Goal: Task Accomplishment & Management: Manage account settings

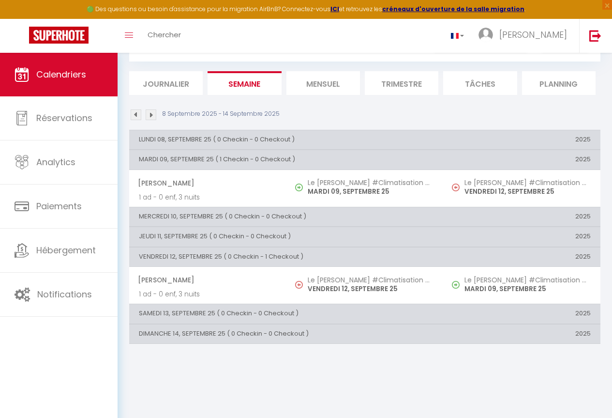
click at [160, 73] on li "Journalier" at bounding box center [166, 83] width 74 height 24
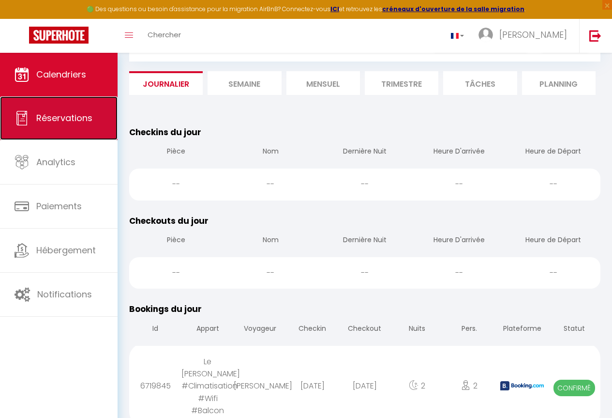
click at [58, 112] on span "Réservations" at bounding box center [64, 118] width 56 height 12
select select "not_cancelled"
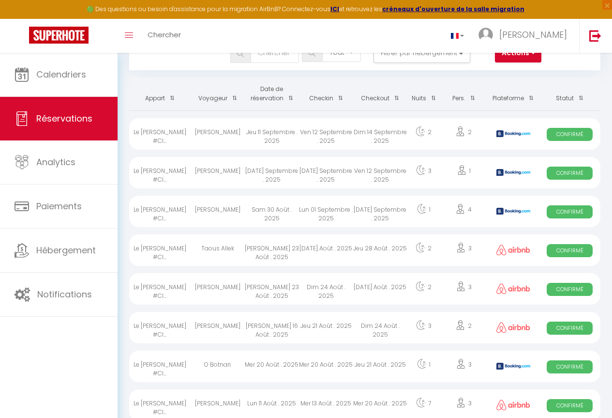
scroll to position [20, 0]
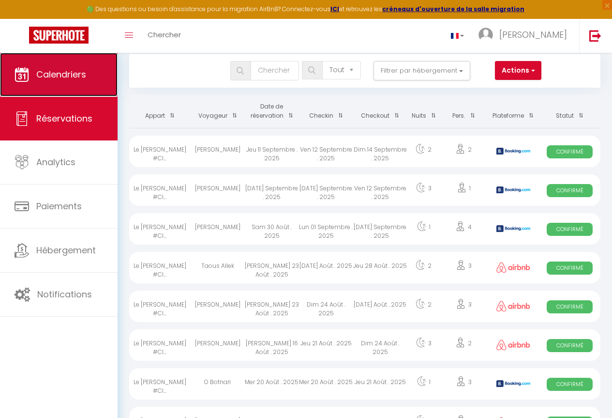
click at [46, 79] on span "Calendriers" at bounding box center [61, 74] width 50 height 12
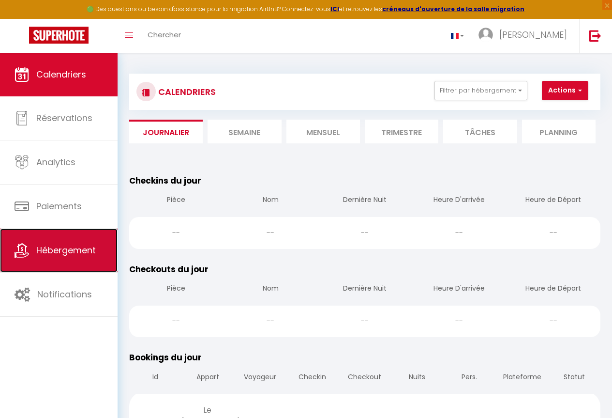
click at [56, 265] on link "Hébergement" at bounding box center [59, 250] width 118 height 44
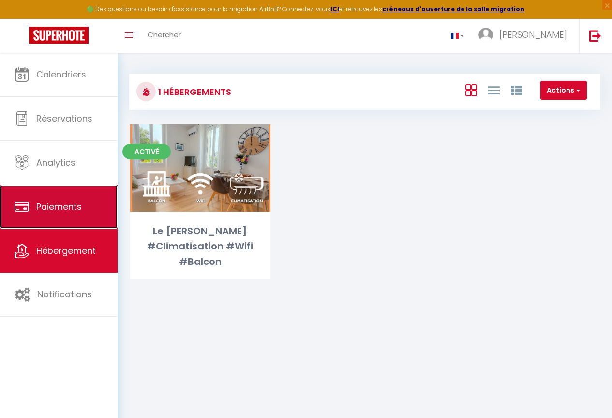
click at [63, 198] on link "Paiements" at bounding box center [59, 207] width 118 height 44
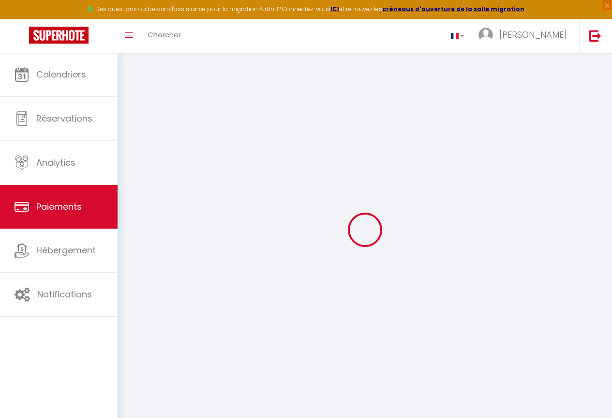
select select "2"
select select "0"
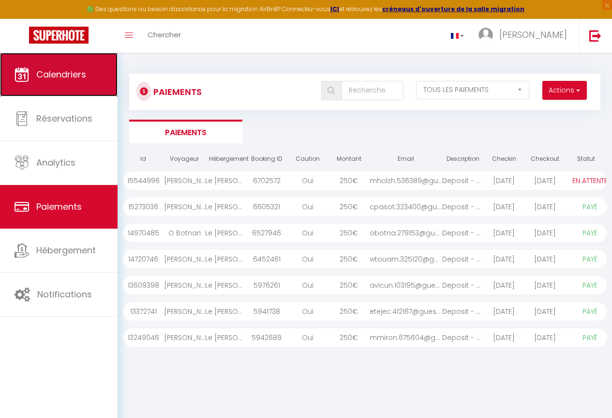
click at [53, 69] on span "Calendriers" at bounding box center [61, 74] width 50 height 12
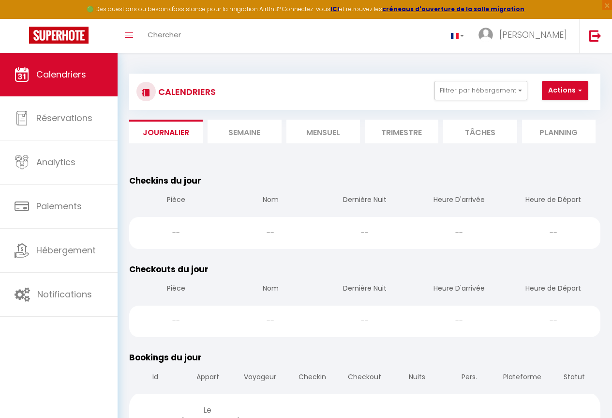
click at [385, 130] on li "Trimestre" at bounding box center [402, 132] width 74 height 24
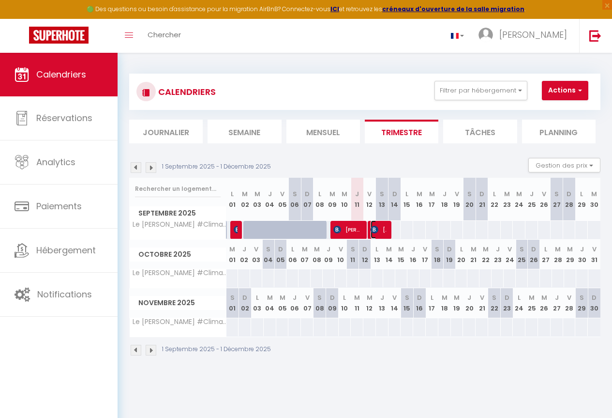
click at [377, 222] on span "[PERSON_NAME]" at bounding box center [379, 229] width 16 height 18
select select "OK"
select select "KO"
select select "1"
select select "0"
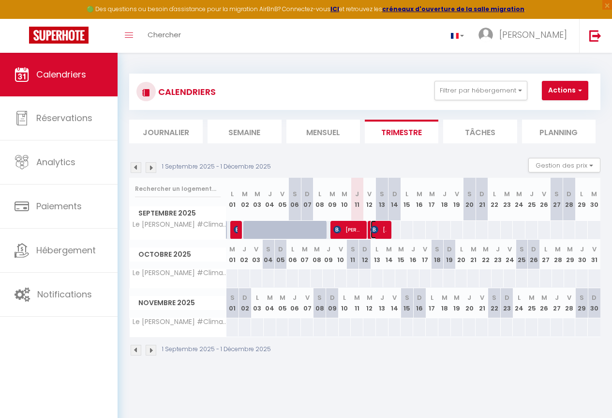
select select "1"
select select
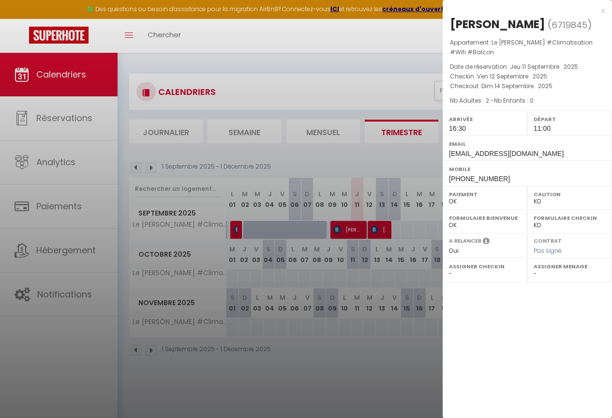
drag, startPoint x: 526, startPoint y: 22, endPoint x: 452, endPoint y: 24, distance: 74.1
click at [452, 24] on div "[PERSON_NAME]" at bounding box center [497, 23] width 95 height 15
copy div "[PERSON_NAME]"
